Goal: Task Accomplishment & Management: Manage account settings

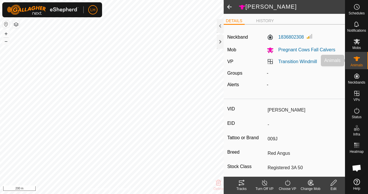
click at [355, 67] on div "Animals" at bounding box center [357, 60] width 23 height 17
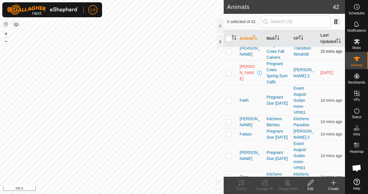
scroll to position [173, 0]
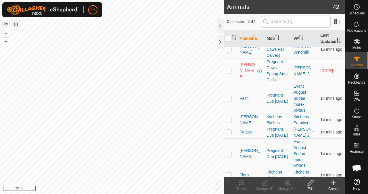
click at [229, 73] on p-checkbox at bounding box center [229, 70] width 6 height 5
click at [227, 73] on p-checkbox at bounding box center [229, 70] width 6 height 5
checkbox input "false"
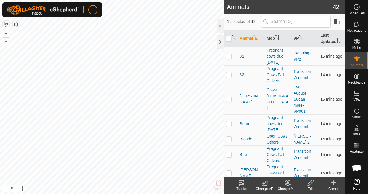
checkbox input "false"
